Goal: Task Accomplishment & Management: Use online tool/utility

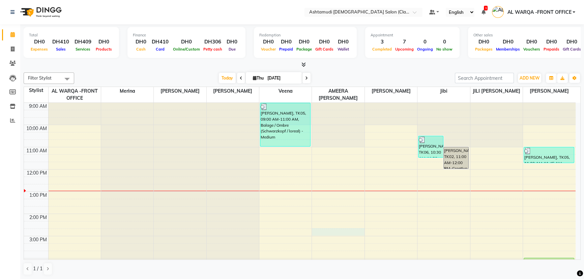
click at [330, 231] on div "9:00 AM 10:00 AM 11:00 AM 12:00 PM 1:00 PM 2:00 PM 3:00 PM 4:00 PM 5:00 PM 6:00…" at bounding box center [300, 258] width 552 height 311
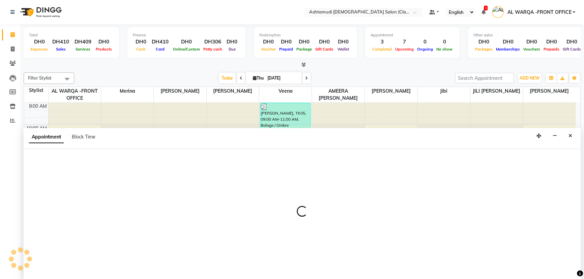
select select "86620"
select select "tentative"
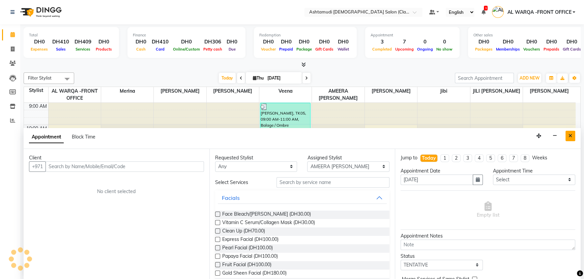
click at [573, 137] on button "Close" at bounding box center [571, 136] width 10 height 10
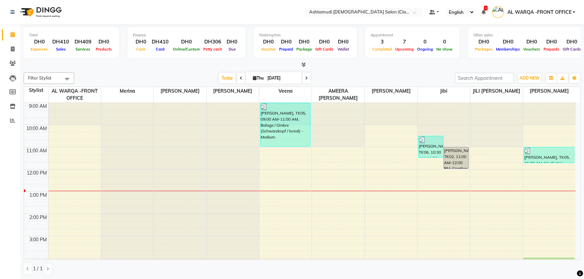
scroll to position [122, 0]
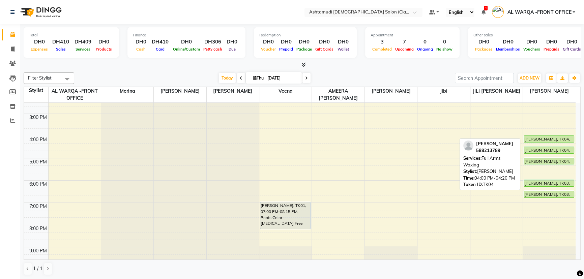
click at [543, 139] on div "[PERSON_NAME], TK04, 04:00 PM-04:20 PM, Full Arms Waxing" at bounding box center [549, 139] width 50 height 6
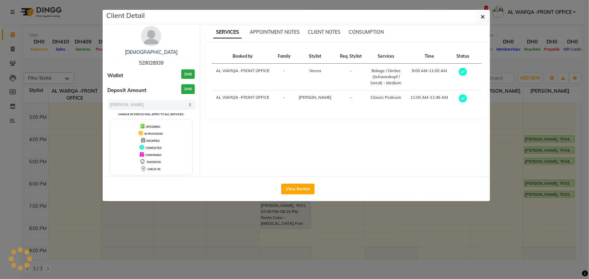
select select "5"
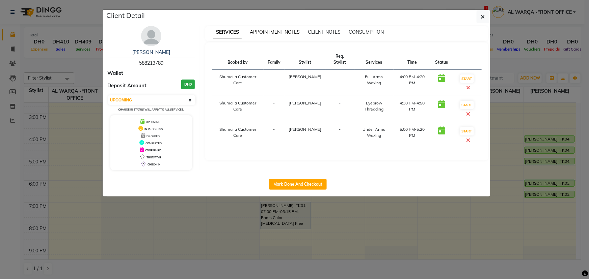
click at [274, 30] on span "APPOINTMENT NOTES" at bounding box center [275, 32] width 50 height 6
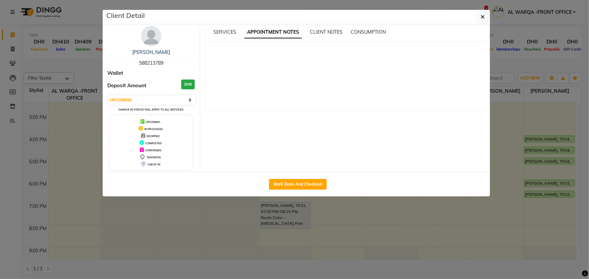
click at [372, 227] on ngb-modal-window "Client Detail [PERSON_NAME] 588213789 Wallet Deposit Amount DH0 Select IN SERVI…" at bounding box center [294, 139] width 589 height 279
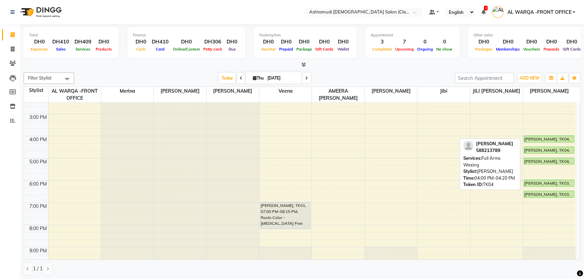
click at [539, 142] on div at bounding box center [549, 142] width 50 height 3
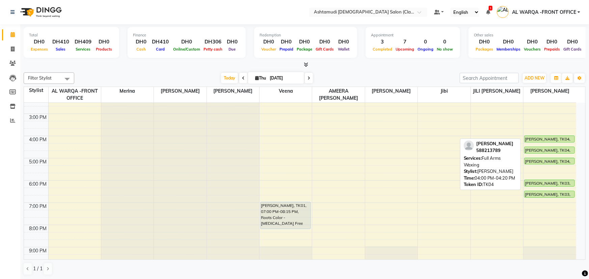
select select "5"
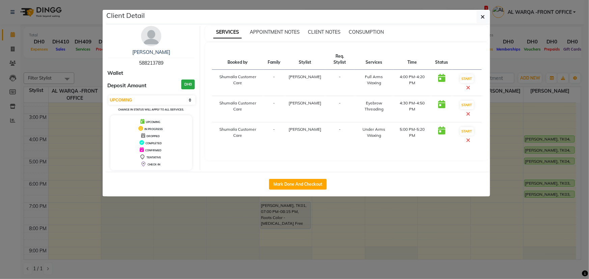
click at [320, 233] on ngb-modal-window "Client Detail [PERSON_NAME] 588213789 Wallet Deposit Amount DH0 Select IN SERVI…" at bounding box center [294, 139] width 589 height 279
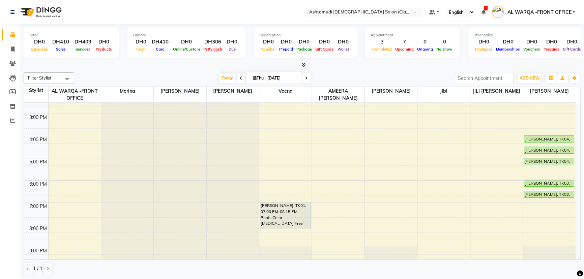
drag, startPoint x: 222, startPoint y: 279, endPoint x: 221, endPoint y: 294, distance: 14.9
click at [221, 279] on html "Select Location × Ashtamudi [DEMOGRAPHIC_DATA] Salon (Classic Touch ) – Al Warq…" at bounding box center [292, 139] width 584 height 279
click at [13, 107] on icon at bounding box center [13, 106] width 6 height 5
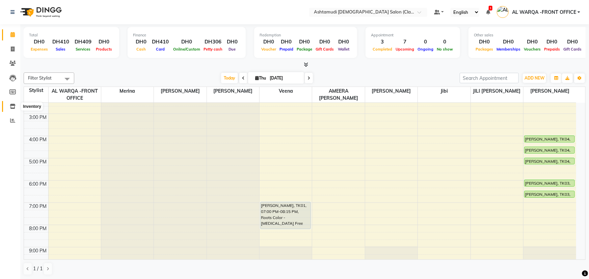
select select
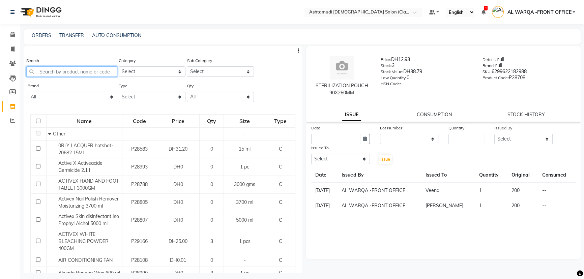
click at [91, 71] on input "text" at bounding box center [71, 71] width 91 height 10
click at [336, 194] on td "[DATE]" at bounding box center [324, 191] width 26 height 16
click at [335, 198] on td "[DATE]" at bounding box center [324, 191] width 26 height 16
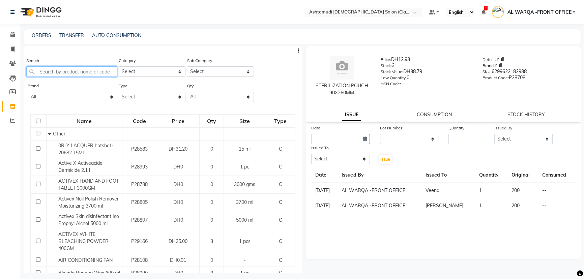
click at [81, 72] on input "text" at bounding box center [71, 71] width 91 height 10
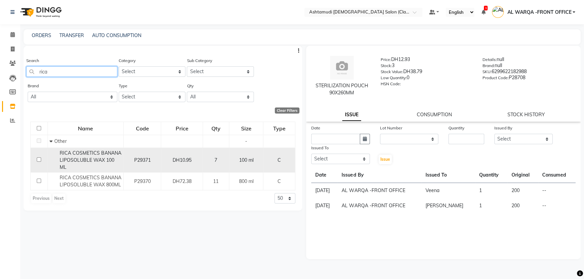
type input "rica"
click at [38, 158] on input "checkbox" at bounding box center [39, 160] width 4 height 4
checkbox input "true"
select select
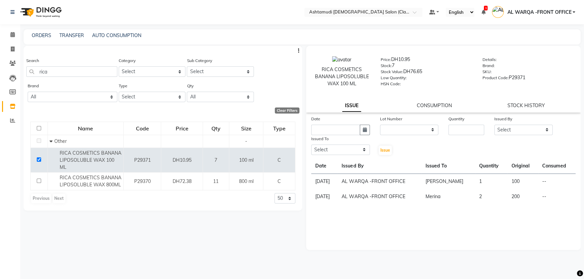
click at [341, 121] on div "Date" at bounding box center [340, 119] width 59 height 9
click at [340, 126] on input "text" at bounding box center [335, 130] width 49 height 10
select select "9"
select select "2025"
drag, startPoint x: 317, startPoint y: 165, endPoint x: 327, endPoint y: 163, distance: 10.5
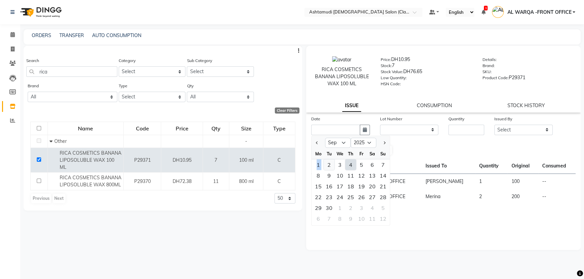
click at [327, 163] on div "1 2 3 4 5 6 7" at bounding box center [351, 165] width 78 height 11
click at [327, 163] on div "2" at bounding box center [329, 165] width 11 height 11
type input "[DATE]"
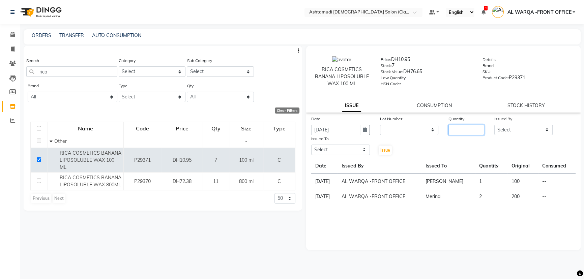
click at [459, 130] on input "number" at bounding box center [467, 130] width 36 height 10
type input "1"
click at [535, 132] on select "Select AL WARQA -FRONT OFFICE AMEERA [PERSON_NAME] [PERSON_NAME] JILI [PERSON_N…" at bounding box center [524, 130] width 59 height 10
select select "80345"
click at [495, 125] on select "Select AL WARQA -FRONT OFFICE AMEERA [PERSON_NAME] [PERSON_NAME] JILI [PERSON_N…" at bounding box center [524, 130] width 59 height 10
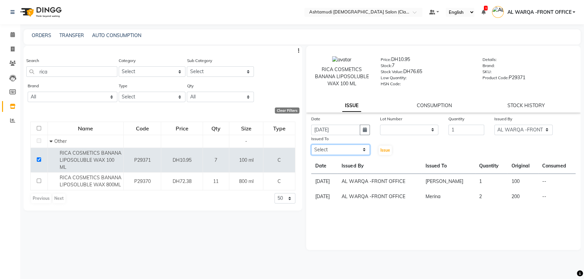
click at [331, 155] on select "Select AL WARQA -FRONT OFFICE AMEERA [PERSON_NAME] [PERSON_NAME] JILI [PERSON_N…" at bounding box center [340, 150] width 59 height 10
select select "80375"
click at [311, 145] on select "Select AL WARQA -FRONT OFFICE AMEERA [PERSON_NAME] [PERSON_NAME] JILI [PERSON_N…" at bounding box center [340, 150] width 59 height 10
click at [382, 151] on span "Issue" at bounding box center [386, 150] width 10 height 5
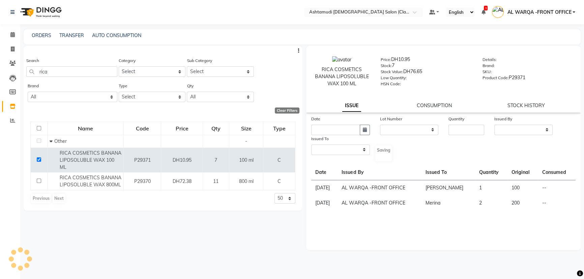
select select
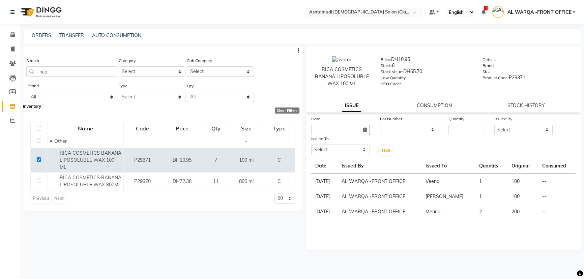
click at [12, 106] on icon at bounding box center [13, 106] width 6 height 5
click at [62, 71] on input "rica" at bounding box center [71, 71] width 91 height 10
type input "r"
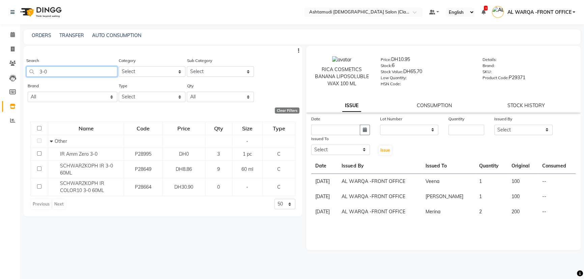
type input "3-0"
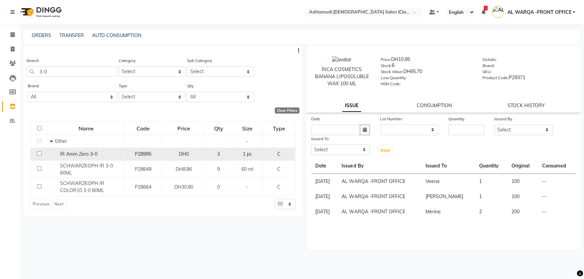
click at [38, 154] on input "checkbox" at bounding box center [39, 154] width 4 height 4
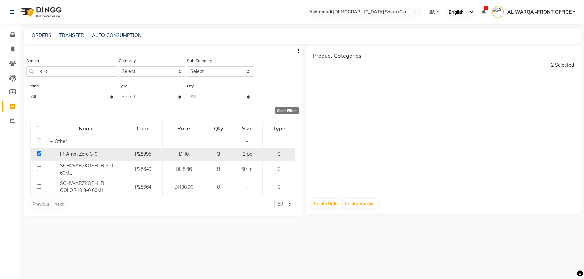
click at [36, 153] on td at bounding box center [40, 154] width 18 height 13
click at [38, 154] on input "checkbox" at bounding box center [39, 154] width 4 height 4
checkbox input "false"
select select
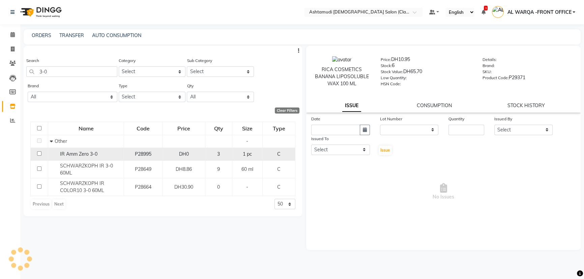
click at [38, 154] on input "checkbox" at bounding box center [39, 154] width 4 height 4
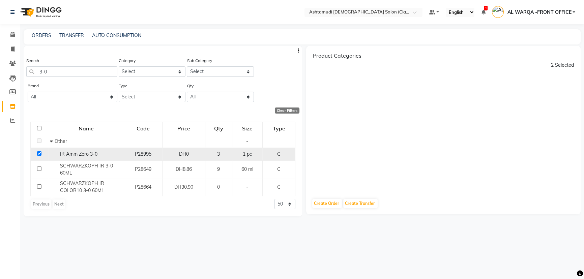
click at [38, 154] on input "checkbox" at bounding box center [39, 154] width 4 height 4
checkbox input "false"
select select
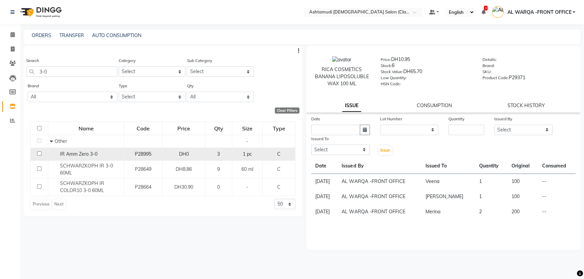
click at [38, 154] on input "checkbox" at bounding box center [39, 154] width 4 height 4
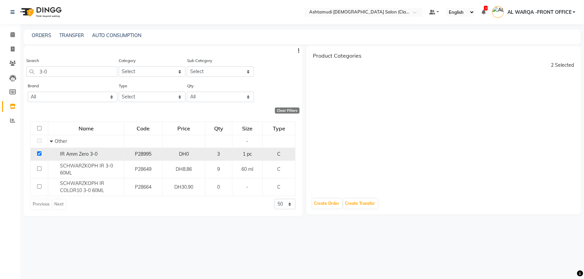
click at [38, 154] on input "checkbox" at bounding box center [39, 154] width 4 height 4
checkbox input "false"
select select
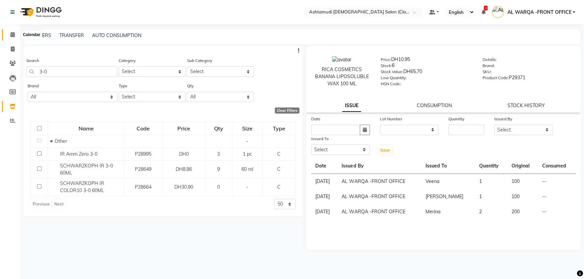
click at [12, 32] on icon at bounding box center [12, 34] width 4 height 5
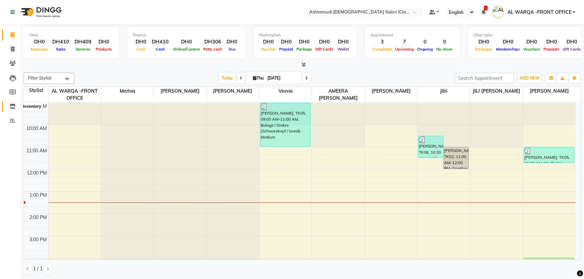
click at [10, 106] on icon at bounding box center [13, 106] width 6 height 5
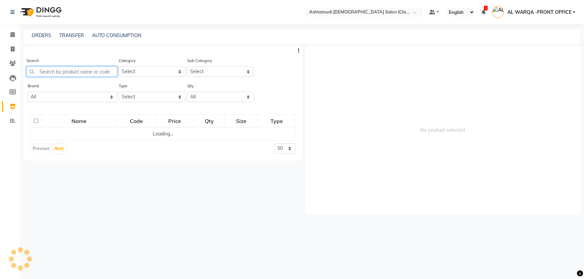
drag, startPoint x: 59, startPoint y: 72, endPoint x: 65, endPoint y: 69, distance: 7.1
click at [63, 69] on input "text" at bounding box center [71, 71] width 91 height 10
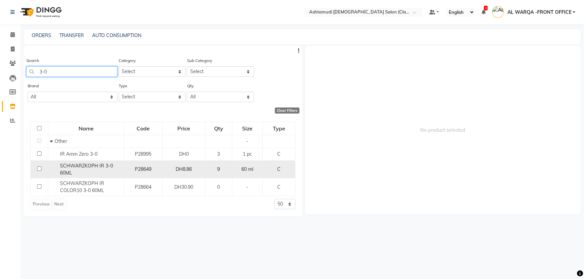
type input "3-0"
click at [39, 170] on input "checkbox" at bounding box center [39, 169] width 4 height 4
checkbox input "true"
select select
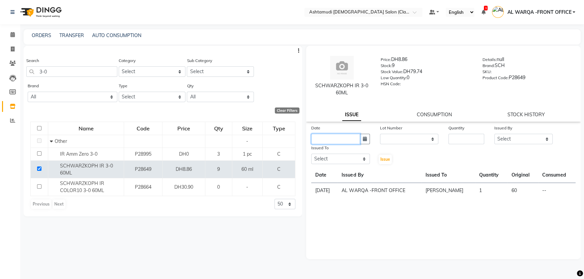
click at [321, 142] on input "text" at bounding box center [335, 139] width 49 height 10
select select "9"
select select "2025"
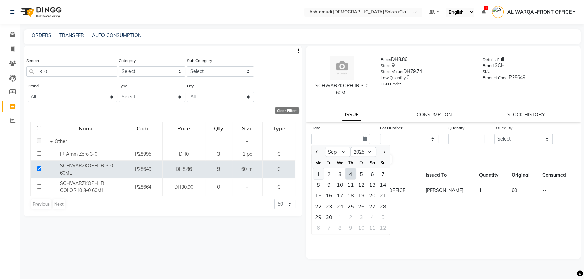
click at [316, 173] on div "1" at bounding box center [318, 174] width 11 height 11
type input "[DATE]"
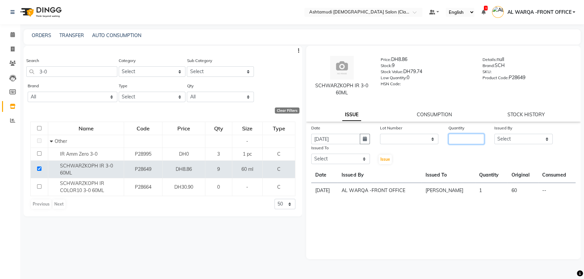
click at [462, 141] on input "number" at bounding box center [467, 139] width 36 height 10
type input "1"
click at [518, 143] on select "Select AL WARQA -FRONT OFFICE AMEERA [PERSON_NAME] [PERSON_NAME] JILI [PERSON_N…" at bounding box center [524, 139] width 59 height 10
select select "80345"
click at [495, 134] on select "Select AL WARQA -FRONT OFFICE AMEERA [PERSON_NAME] [PERSON_NAME] JILI [PERSON_N…" at bounding box center [524, 139] width 59 height 10
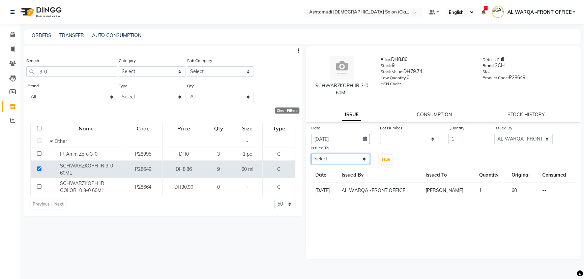
click at [327, 162] on select "Select AL WARQA -FRONT OFFICE AMEERA [PERSON_NAME] [PERSON_NAME] JILI [PERSON_N…" at bounding box center [340, 159] width 59 height 10
select select "77691"
click at [311, 154] on select "Select AL WARQA -FRONT OFFICE AMEERA [PERSON_NAME] [PERSON_NAME] JILI [PERSON_N…" at bounding box center [340, 159] width 59 height 10
click at [384, 160] on span "Issue" at bounding box center [386, 159] width 10 height 5
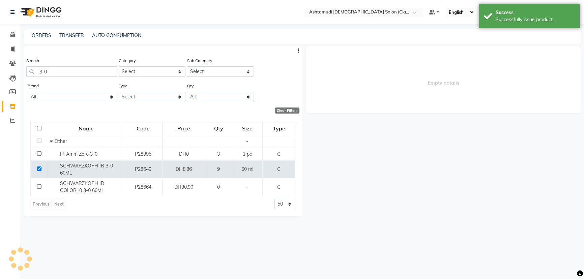
select select
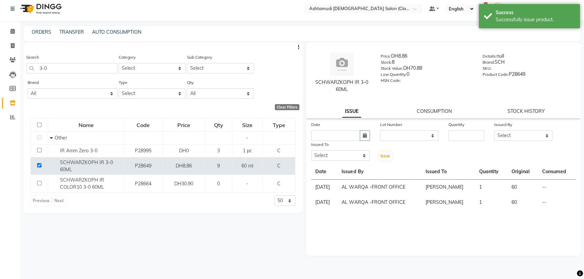
scroll to position [4, 0]
click at [219, 245] on div "Search 3-0 Category Select Hair Skin Makeup Personal Care Appliances [PERSON_NA…" at bounding box center [163, 156] width 279 height 228
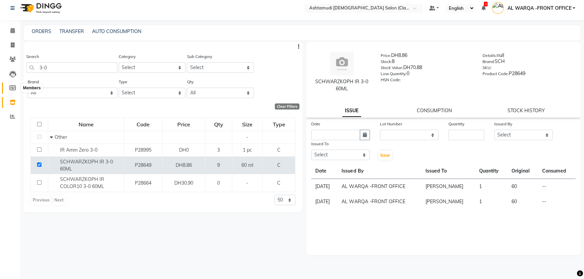
click at [11, 89] on icon at bounding box center [12, 87] width 6 height 5
select select
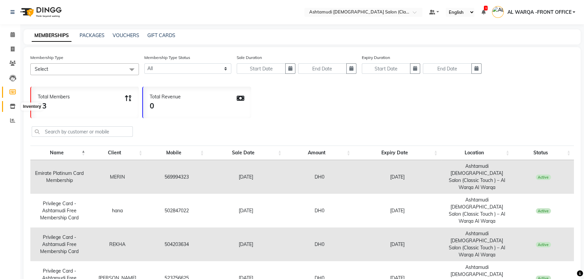
click at [13, 104] on icon at bounding box center [13, 106] width 6 height 5
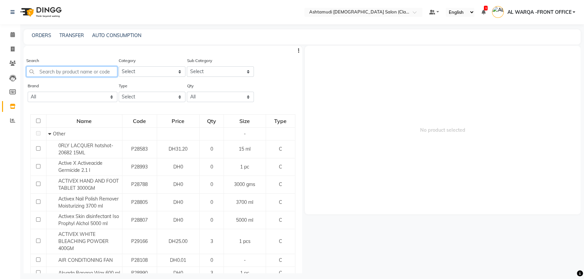
click at [48, 69] on input "text" at bounding box center [71, 71] width 91 height 10
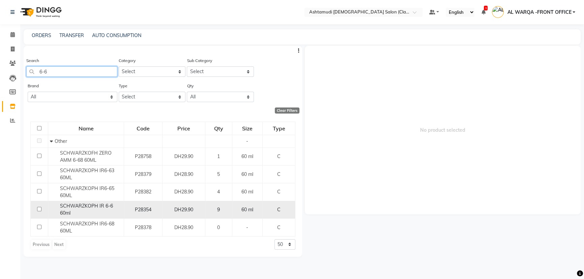
type input "6-6"
click at [39, 207] on input "checkbox" at bounding box center [39, 209] width 4 height 4
checkbox input "true"
select select
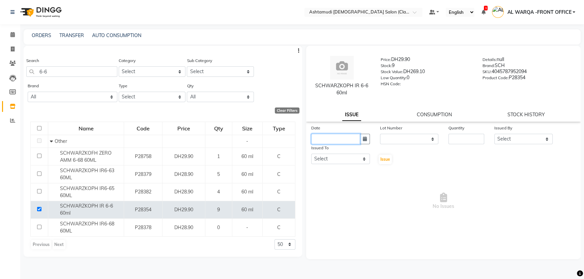
click at [321, 138] on input "text" at bounding box center [335, 139] width 49 height 10
select select "9"
select select "2025"
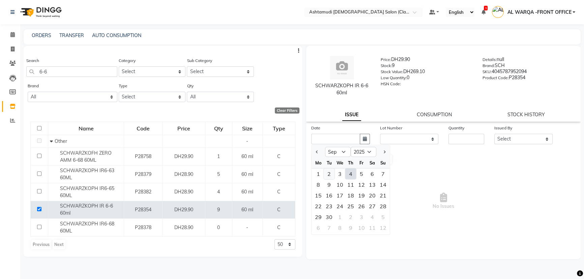
click at [330, 173] on div "2" at bounding box center [329, 174] width 11 height 11
type input "[DATE]"
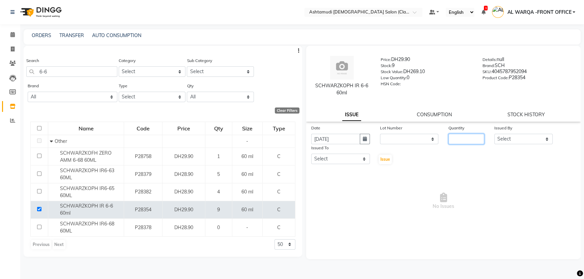
drag, startPoint x: 469, startPoint y: 141, endPoint x: 483, endPoint y: 163, distance: 25.6
click at [471, 142] on input "number" at bounding box center [467, 139] width 36 height 10
type input "1"
click at [521, 139] on select "Select AL WARQA -FRONT OFFICE AMEERA [PERSON_NAME] [PERSON_NAME] JILI [PERSON_N…" at bounding box center [524, 139] width 59 height 10
select select "80345"
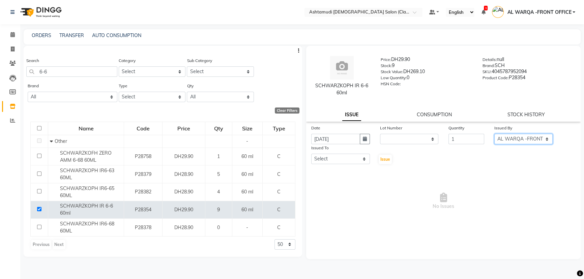
click at [495, 134] on select "Select AL WARQA -FRONT OFFICE AMEERA [PERSON_NAME] [PERSON_NAME] JILI [PERSON_N…" at bounding box center [524, 139] width 59 height 10
click at [336, 158] on select "Select AL WARQA -FRONT OFFICE AMEERA [PERSON_NAME] [PERSON_NAME] JILI [PERSON_N…" at bounding box center [340, 159] width 59 height 10
select select "89076"
click at [311, 154] on select "Select AL WARQA -FRONT OFFICE AMEERA [PERSON_NAME] [PERSON_NAME] JILI [PERSON_N…" at bounding box center [340, 159] width 59 height 10
click at [385, 158] on span "Issue" at bounding box center [386, 159] width 10 height 5
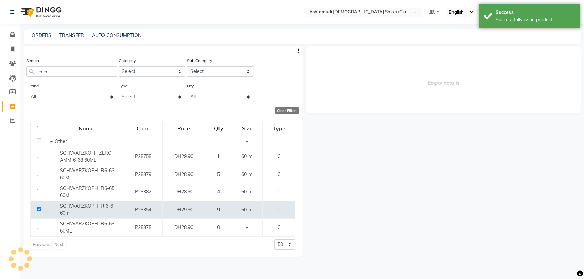
select select
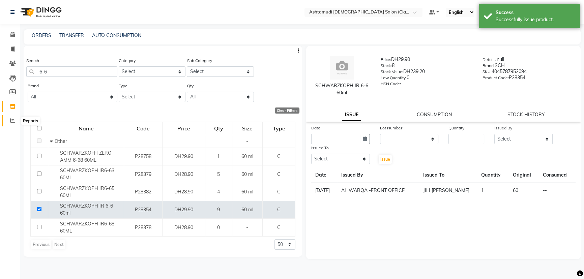
click at [15, 119] on icon at bounding box center [12, 120] width 5 height 5
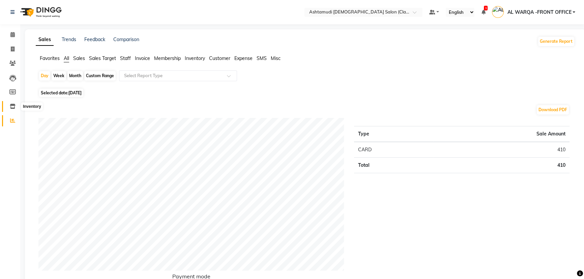
click at [11, 105] on icon at bounding box center [13, 106] width 6 height 5
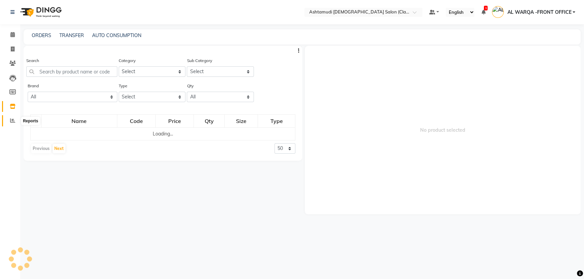
click at [11, 120] on icon at bounding box center [12, 120] width 5 height 5
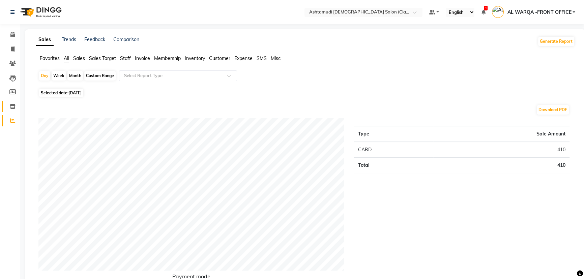
click at [10, 106] on icon at bounding box center [13, 106] width 6 height 5
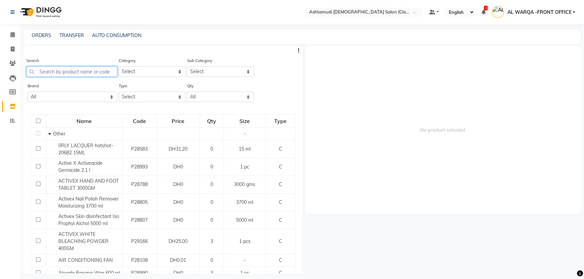
click at [54, 73] on input "text" at bounding box center [71, 71] width 91 height 10
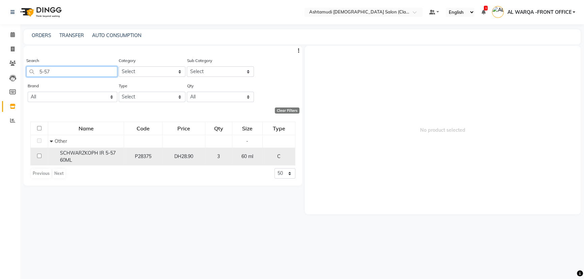
type input "5-57"
click at [38, 155] on input "checkbox" at bounding box center [39, 156] width 4 height 4
checkbox input "true"
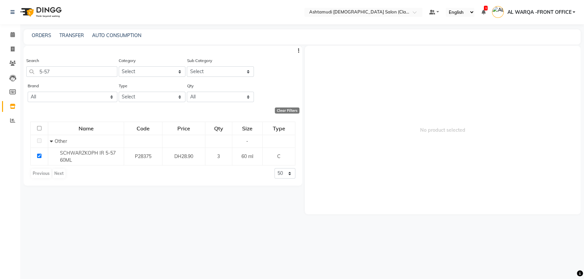
select select
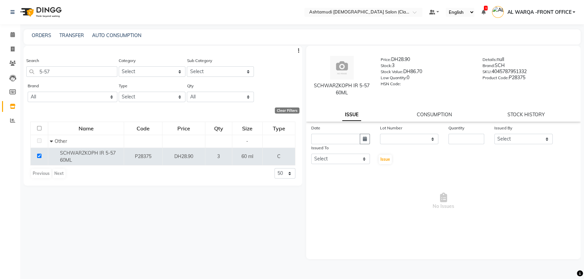
click at [333, 144] on div "Issued To" at bounding box center [340, 148] width 59 height 9
click at [334, 142] on input "text" at bounding box center [335, 139] width 49 height 10
select select "9"
select select "2025"
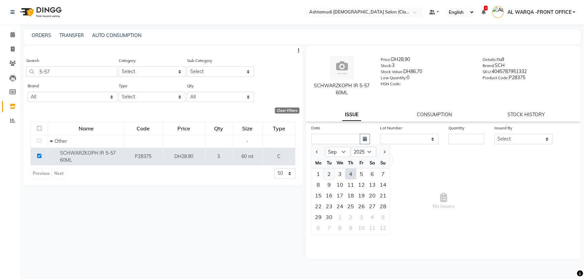
click at [331, 171] on div "2" at bounding box center [329, 174] width 11 height 11
type input "[DATE]"
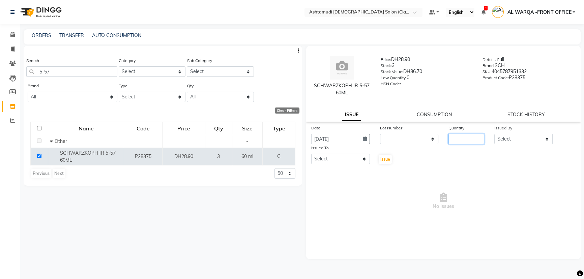
click at [465, 136] on input "number" at bounding box center [467, 139] width 36 height 10
type input "1"
click at [501, 139] on select "Select AL WARQA -FRONT OFFICE AMEERA [PERSON_NAME] [PERSON_NAME] JILI [PERSON_N…" at bounding box center [524, 139] width 59 height 10
select select "80345"
click at [495, 134] on select "Select AL WARQA -FRONT OFFICE AMEERA [PERSON_NAME] [PERSON_NAME] JILI [PERSON_N…" at bounding box center [524, 139] width 59 height 10
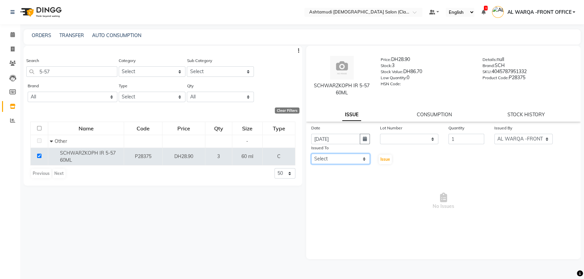
click at [335, 161] on select "Select AL WARQA -FRONT OFFICE AMEERA [PERSON_NAME] [PERSON_NAME] JILI [PERSON_N…" at bounding box center [340, 159] width 59 height 10
select select "89076"
click at [311, 154] on select "Select AL WARQA -FRONT OFFICE AMEERA [PERSON_NAME] [PERSON_NAME] JILI [PERSON_N…" at bounding box center [340, 159] width 59 height 10
drag, startPoint x: 388, startPoint y: 162, endPoint x: 398, endPoint y: 166, distance: 10.6
click at [391, 163] on button "Issue" at bounding box center [385, 159] width 13 height 9
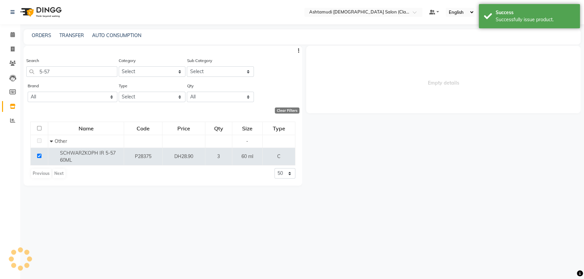
select select
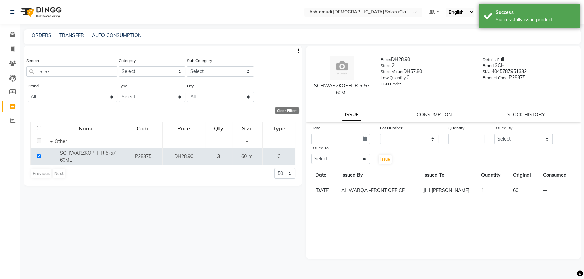
click at [189, 248] on div "Search 5-57 Category Select Hair Skin Makeup Personal Care Appliances [PERSON_N…" at bounding box center [163, 160] width 279 height 228
click at [12, 91] on icon at bounding box center [12, 91] width 6 height 5
select select
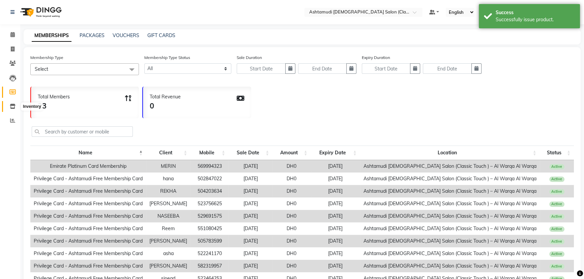
click at [12, 107] on icon at bounding box center [13, 106] width 6 height 5
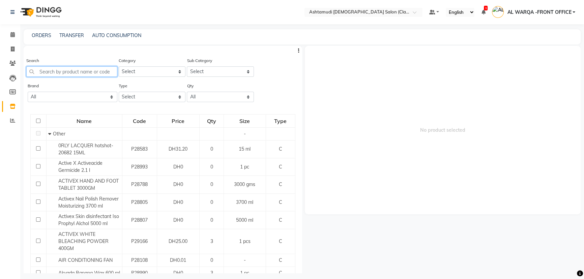
click at [46, 76] on input "text" at bounding box center [71, 71] width 91 height 10
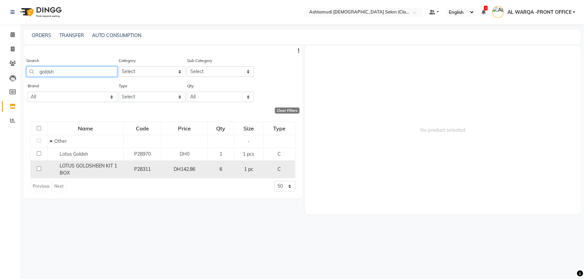
type input "goldsh"
click at [41, 167] on input "checkbox" at bounding box center [39, 169] width 4 height 4
checkbox input "true"
select select
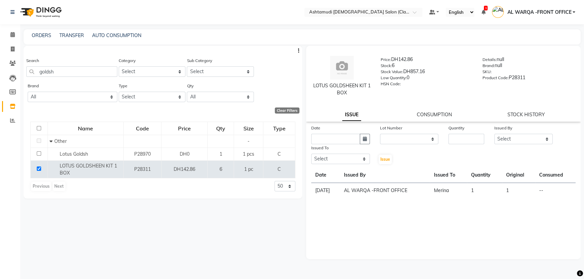
click at [342, 144] on div "Issued To" at bounding box center [340, 148] width 59 height 9
click at [346, 143] on input "text" at bounding box center [335, 139] width 49 height 10
select select "9"
select select "2025"
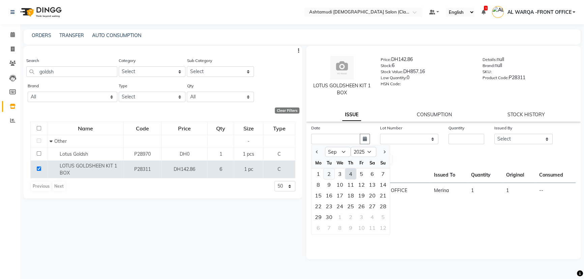
click at [333, 174] on div "2" at bounding box center [329, 174] width 11 height 11
type input "[DATE]"
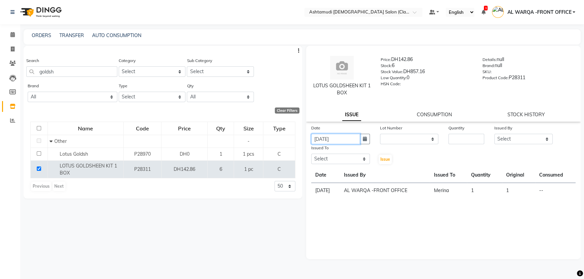
click at [351, 140] on input "[DATE]" at bounding box center [335, 139] width 49 height 10
select select "9"
select select "2025"
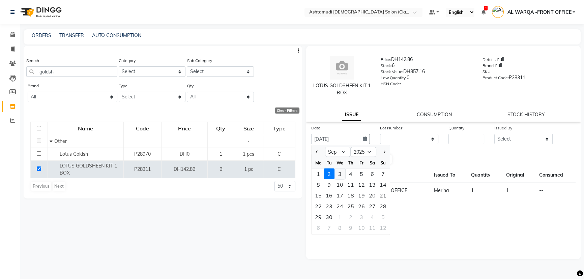
click at [341, 174] on div "3" at bounding box center [340, 174] width 11 height 11
type input "[DATE]"
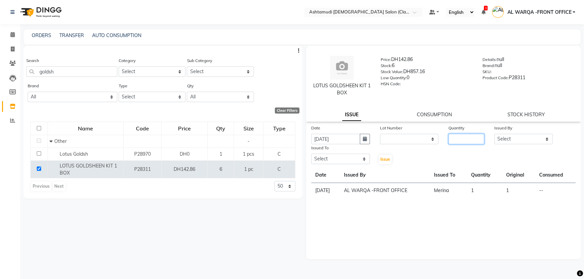
click at [468, 139] on input "number" at bounding box center [467, 139] width 36 height 10
type input "1"
click at [525, 139] on select "Select AL WARQA -FRONT OFFICE AMEERA [PERSON_NAME] [PERSON_NAME] JILI [PERSON_N…" at bounding box center [524, 139] width 59 height 10
select select "80345"
click at [495, 134] on select "Select AL WARQA -FRONT OFFICE AMEERA [PERSON_NAME] [PERSON_NAME] JILI [PERSON_N…" at bounding box center [524, 139] width 59 height 10
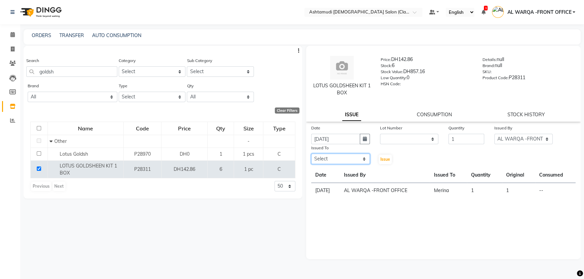
click at [330, 157] on select "Select AL WARQA -FRONT OFFICE AMEERA [PERSON_NAME] [PERSON_NAME] JILI [PERSON_N…" at bounding box center [340, 159] width 59 height 10
select select "82443"
click at [311, 154] on select "Select AL WARQA -FRONT OFFICE AMEERA [PERSON_NAME] [PERSON_NAME] JILI [PERSON_N…" at bounding box center [340, 159] width 59 height 10
click at [385, 160] on span "Issue" at bounding box center [386, 159] width 10 height 5
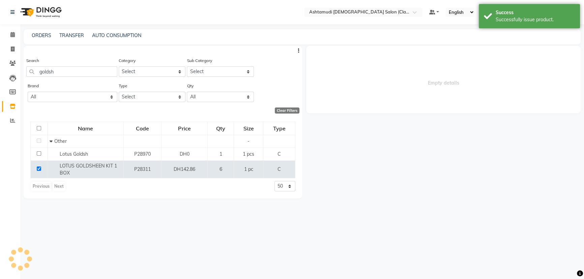
select select
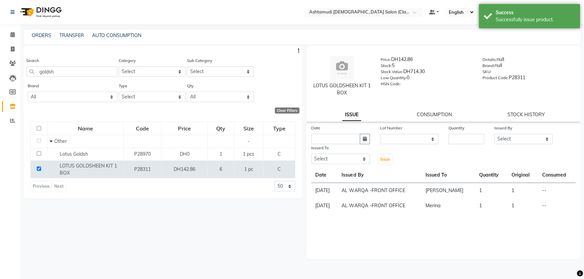
click at [148, 258] on div "Search goldsh Category Select Hair Skin Makeup Personal Care Appliances [PERSON…" at bounding box center [163, 160] width 279 height 228
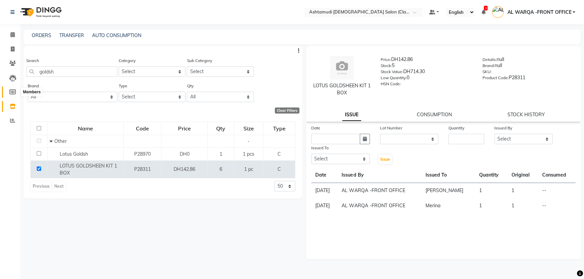
click at [13, 90] on icon at bounding box center [12, 91] width 6 height 5
select select
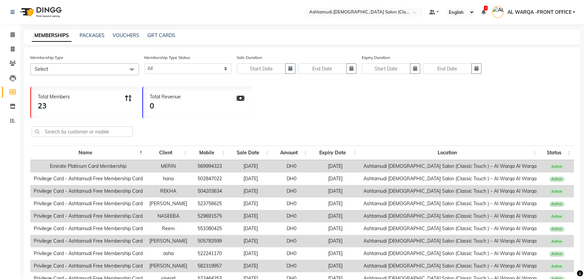
click at [58, 69] on span "Select" at bounding box center [84, 69] width 109 height 12
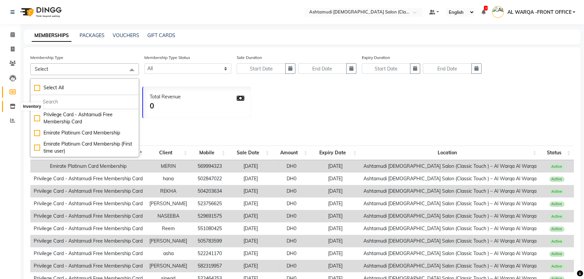
click at [13, 107] on icon at bounding box center [13, 106] width 6 height 5
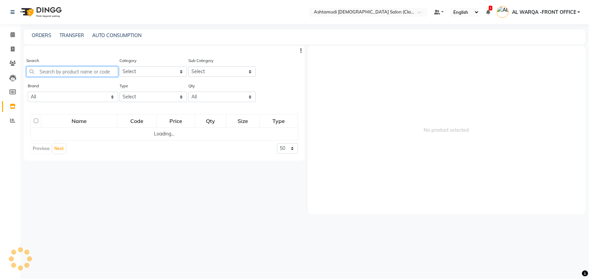
click at [51, 74] on input "text" at bounding box center [72, 71] width 92 height 10
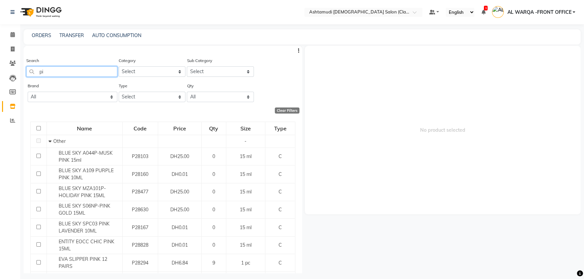
type input "p"
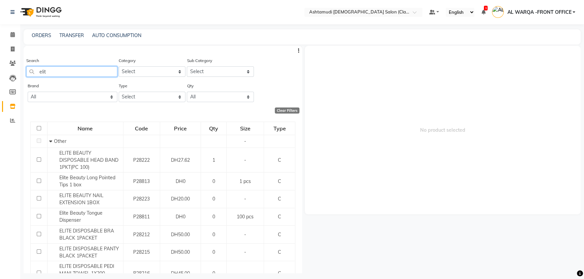
click at [53, 69] on input "elit" at bounding box center [71, 71] width 91 height 10
type input "e"
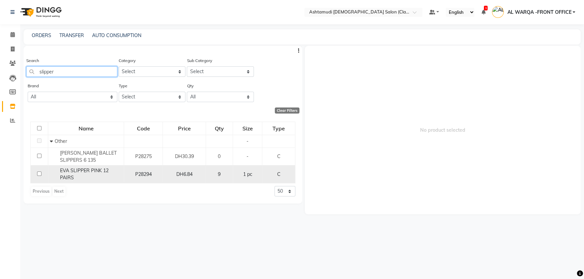
type input "slipper"
click at [38, 174] on input "checkbox" at bounding box center [39, 174] width 4 height 4
checkbox input "true"
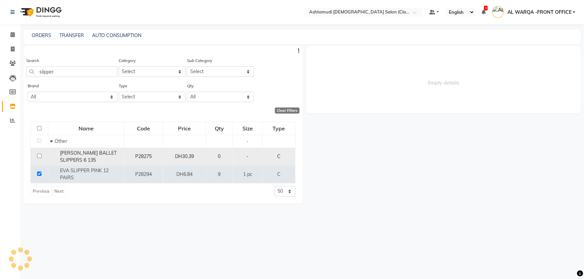
select select
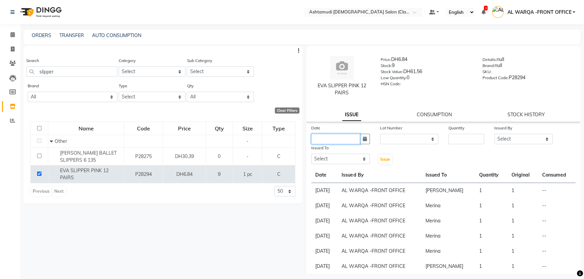
click at [352, 135] on input "text" at bounding box center [335, 139] width 49 height 10
select select "9"
select select "2025"
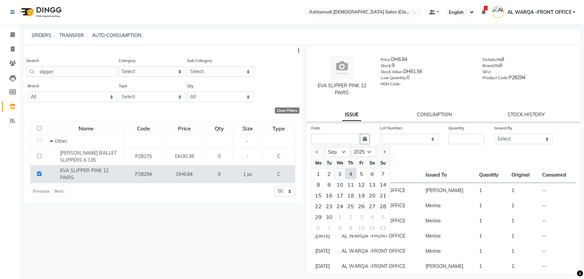
click at [340, 174] on div "3" at bounding box center [340, 174] width 11 height 11
type input "[DATE]"
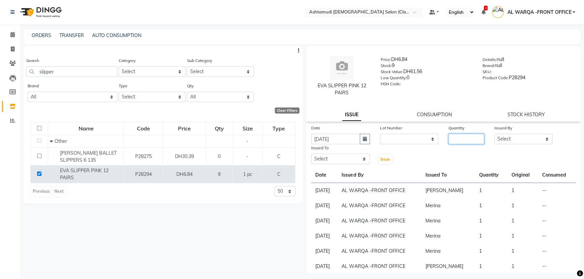
drag, startPoint x: 476, startPoint y: 138, endPoint x: 483, endPoint y: 138, distance: 7.1
click at [483, 138] on div "Quantity" at bounding box center [467, 135] width 46 height 20
type input "1"
click at [520, 138] on select "Select AL WARQA -FRONT OFFICE AMEERA [PERSON_NAME] [PERSON_NAME] JILI [PERSON_N…" at bounding box center [524, 139] width 59 height 10
select select "80345"
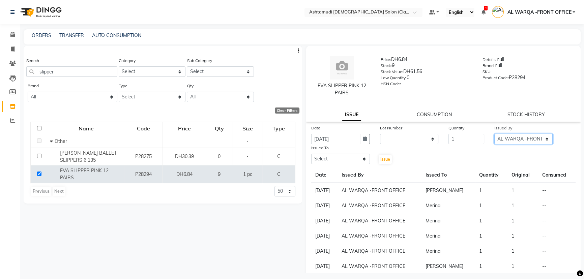
click at [495, 134] on select "Select AL WARQA -FRONT OFFICE AMEERA [PERSON_NAME] [PERSON_NAME] JILI [PERSON_N…" at bounding box center [524, 139] width 59 height 10
click at [334, 159] on select "Select AL WARQA -FRONT OFFICE AMEERA [PERSON_NAME] [PERSON_NAME] JILI [PERSON_N…" at bounding box center [340, 159] width 59 height 10
select select "82444"
click at [311, 154] on select "Select AL WARQA -FRONT OFFICE AMEERA [PERSON_NAME] [PERSON_NAME] JILI [PERSON_N…" at bounding box center [340, 159] width 59 height 10
click at [381, 160] on span "Issue" at bounding box center [386, 159] width 10 height 5
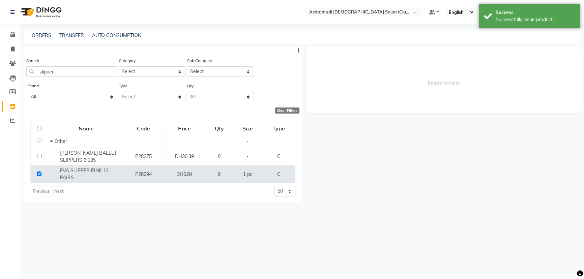
select select
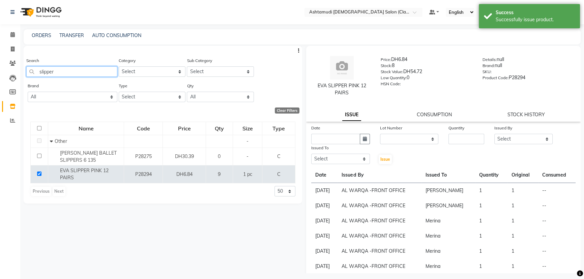
click at [79, 71] on input "slipper" at bounding box center [71, 71] width 91 height 10
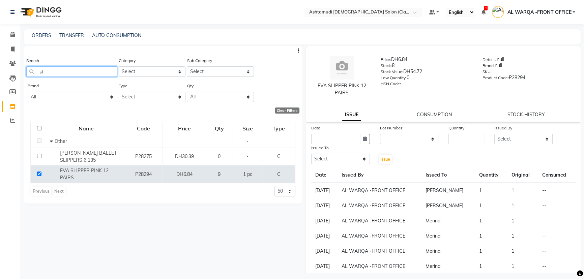
type input "s"
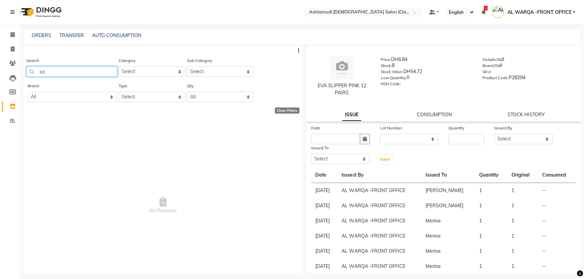
type input "s"
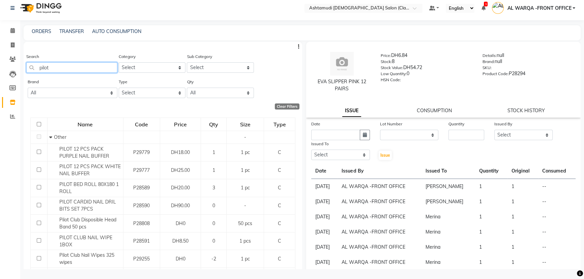
click at [83, 69] on input "pilot" at bounding box center [71, 67] width 91 height 10
type input "p"
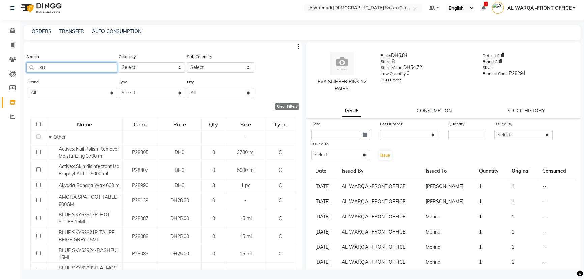
click at [61, 65] on input "80" at bounding box center [71, 67] width 91 height 10
type input "8"
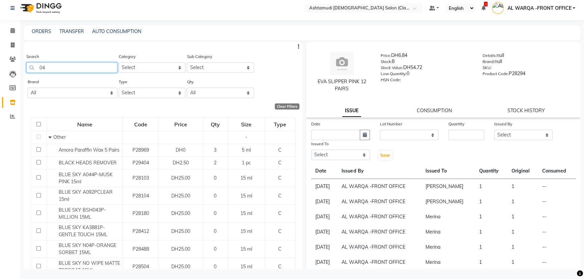
type input "04"
click at [67, 39] on div "ORDERS TRANSFER AUTO CONSUMPTION" at bounding box center [302, 32] width 557 height 15
click at [93, 65] on input "04" at bounding box center [71, 67] width 91 height 10
